Goal: Find specific page/section: Find specific page/section

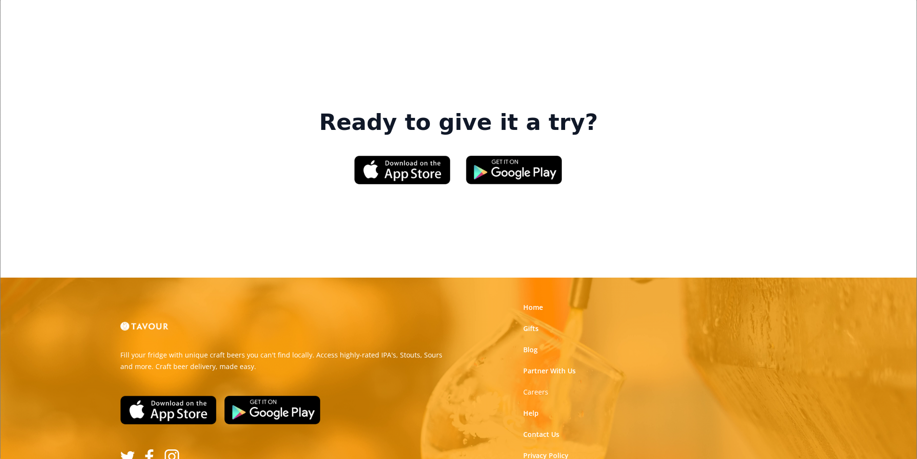
scroll to position [1456, 0]
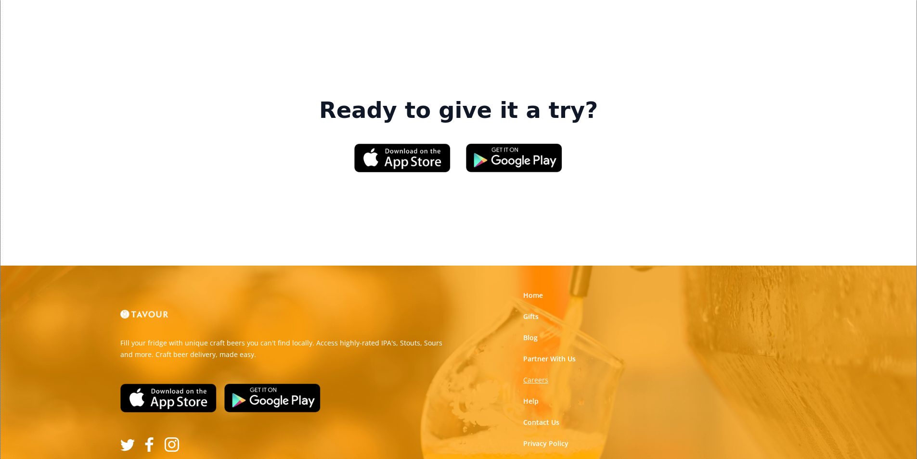
click at [534, 375] on strong "Careers" at bounding box center [535, 379] width 25 height 9
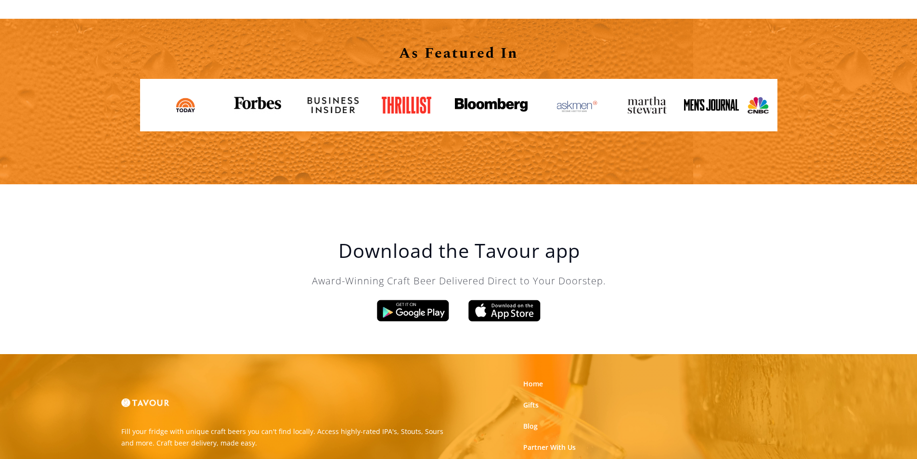
scroll to position [1632, 0]
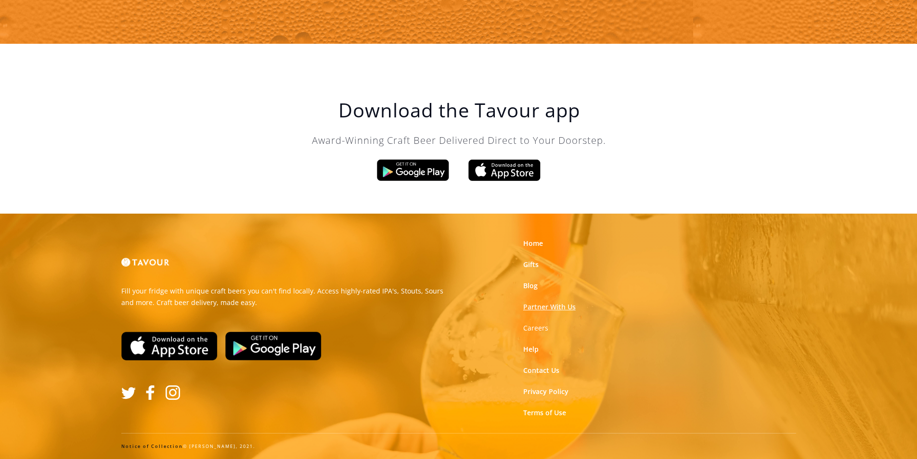
click at [558, 306] on link "Partner With Us" at bounding box center [549, 307] width 52 height 10
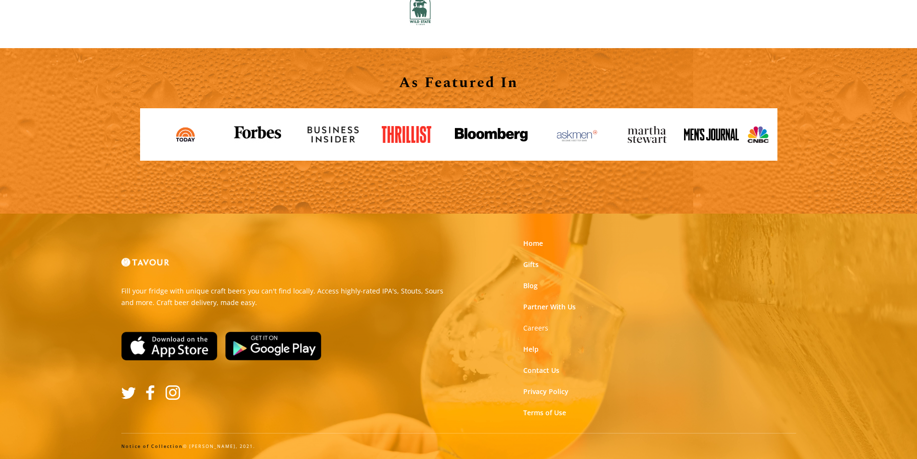
scroll to position [1062, 0]
click at [130, 445] on link "Notice of Collection" at bounding box center [152, 446] width 62 height 6
